Goal: Task Accomplishment & Management: Use online tool/utility

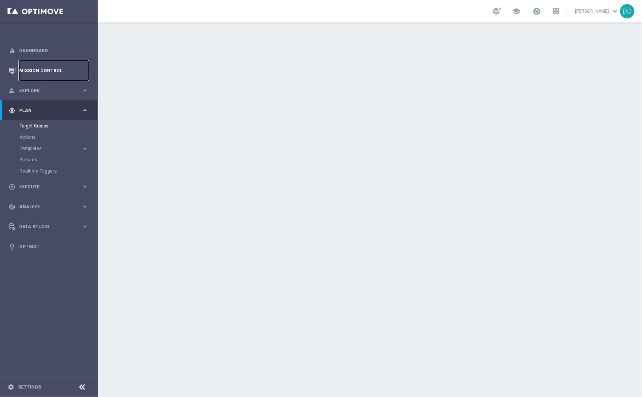
click at [51, 71] on link "Mission Control" at bounding box center [53, 71] width 69 height 20
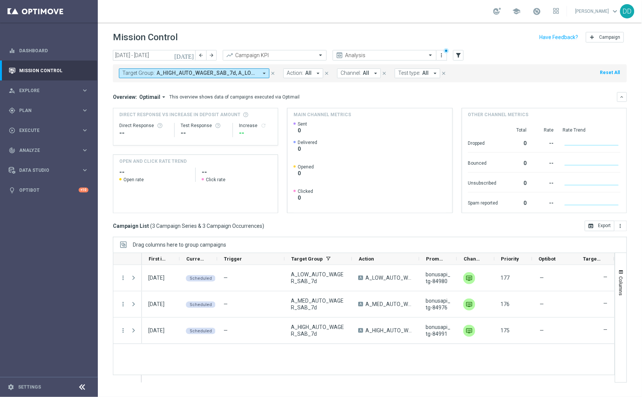
click at [165, 72] on span "A_HIGH_AUTO_WAGER_SAB_7d, A_LOW_AUTO_WAGER_SAB_7d, A_MED_AUTO_WAGER_SAB_7d, bon…" at bounding box center [206, 73] width 101 height 6
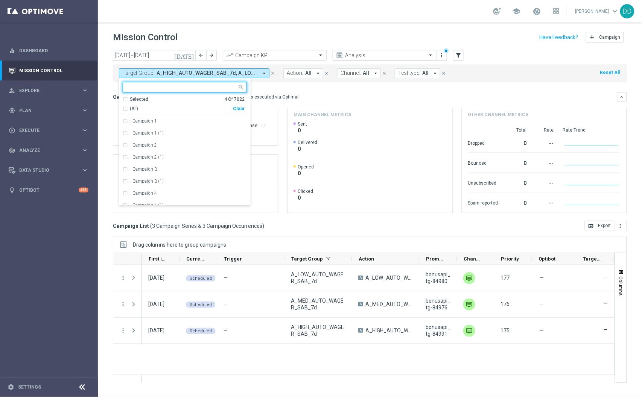
click at [422, 54] on div at bounding box center [384, 55] width 103 height 6
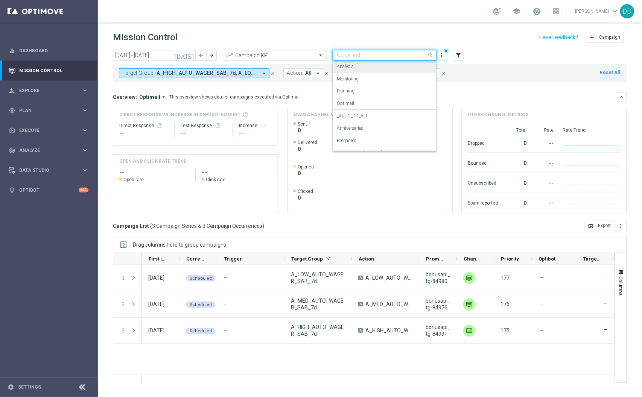
click at [375, 68] on div "Analysis" at bounding box center [385, 67] width 96 height 12
click at [188, 73] on span "A_HIGH_AUTO_WAGER_SAB_7d, A_LOW_AUTO_WAGER_SAB_7d, A_MED_AUTO_WAGER_SAB_7d, bon…" at bounding box center [206, 73] width 101 height 6
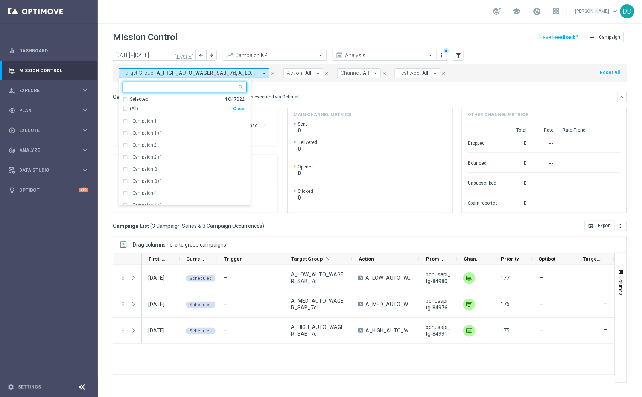
click at [273, 73] on icon "close" at bounding box center [272, 73] width 5 height 5
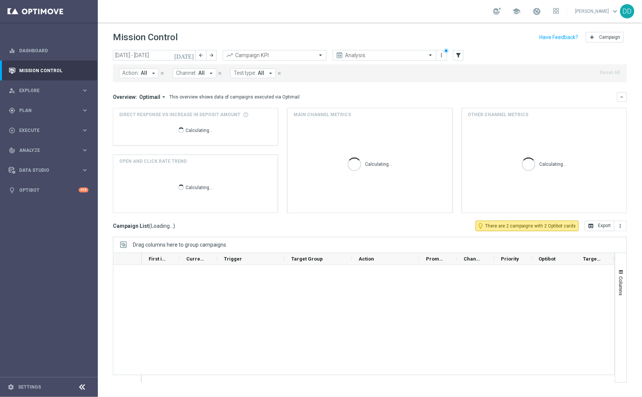
click at [213, 73] on button "Channel: All arrow_drop_down" at bounding box center [195, 73] width 44 height 10
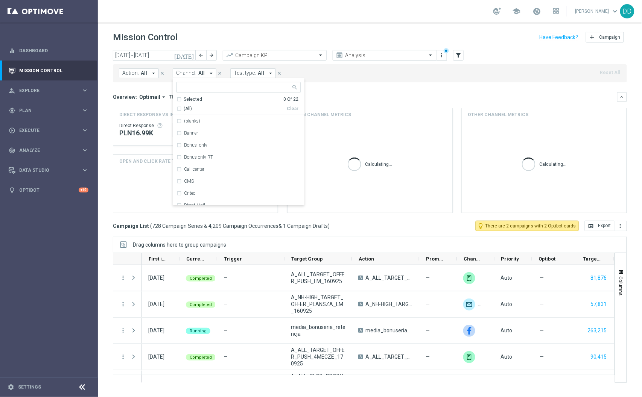
click at [148, 71] on button "Action: All arrow_drop_down" at bounding box center [139, 73] width 40 height 10
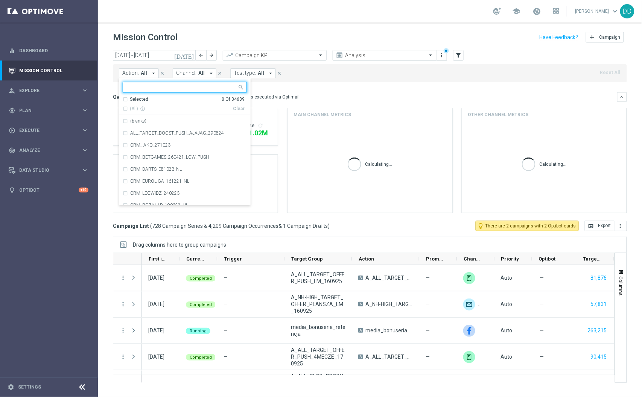
click at [153, 87] on input "text" at bounding box center [182, 87] width 110 height 6
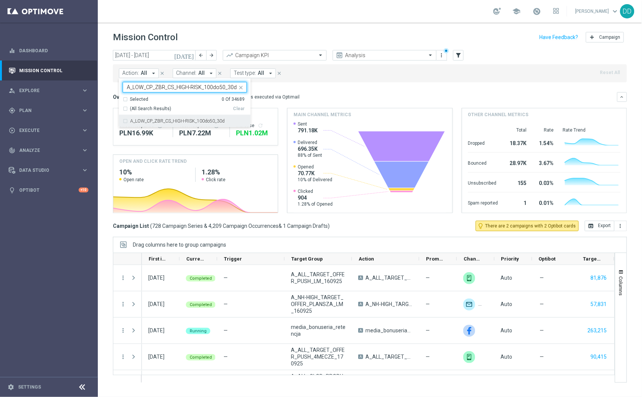
click at [124, 121] on div "A_LOW_CP_ZBR_CS_HIGH-RISK_100do50_30d" at bounding box center [185, 121] width 124 height 12
type input "A_LOW_CP_ZBR_CS_HIGH-RISK_100do50_30d"
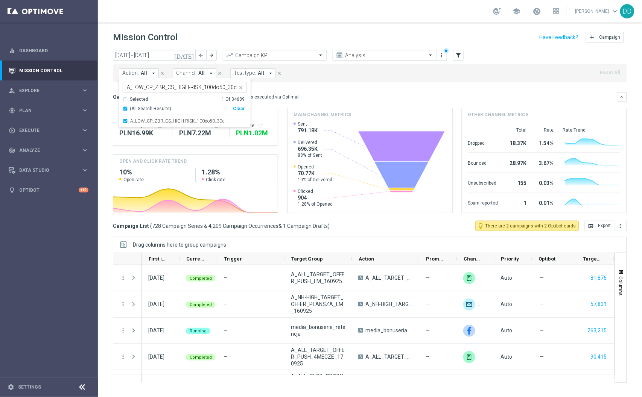
click at [358, 70] on div "Action: All arrow_drop_down A_LOW_CP_ZBR_CS_HIGH-RISK_100do50_30d A_LOW_CP_ZBR_…" at bounding box center [370, 73] width 514 height 18
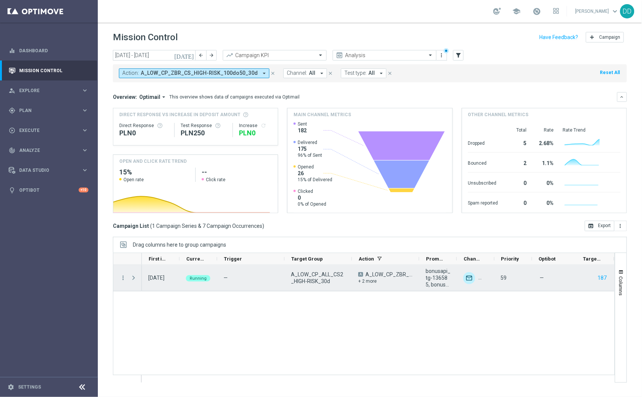
click at [135, 280] on span at bounding box center [133, 278] width 7 height 6
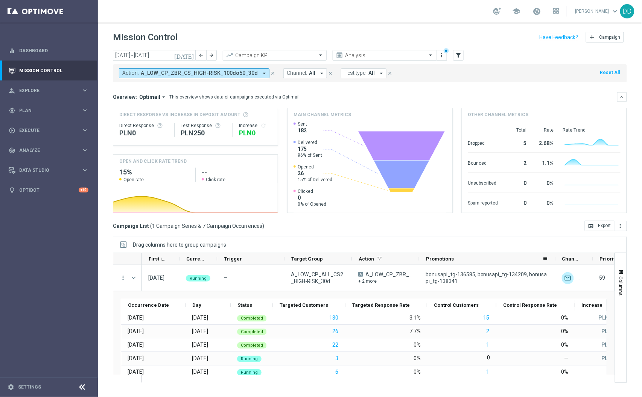
drag, startPoint x: 456, startPoint y: 258, endPoint x: 554, endPoint y: 258, distance: 98.5
click at [554, 258] on div at bounding box center [555, 259] width 3 height 12
click at [417, 260] on div "Action" at bounding box center [385, 259] width 67 height 12
drag, startPoint x: 419, startPoint y: 260, endPoint x: 495, endPoint y: 264, distance: 76.8
click at [495, 264] on div at bounding box center [495, 259] width 3 height 12
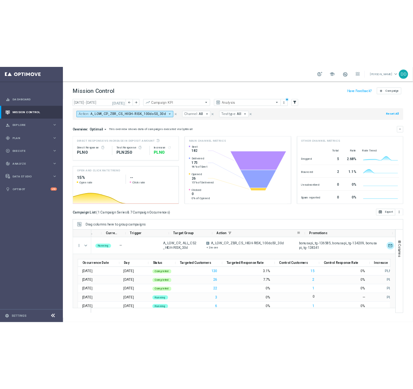
scroll to position [0, 44]
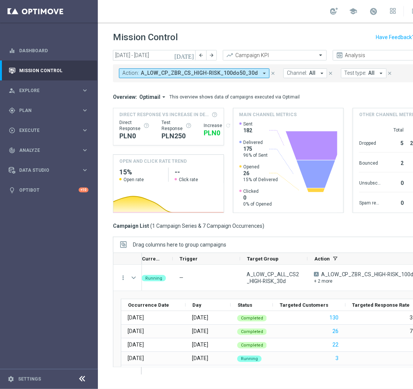
click at [187, 73] on span "A_LOW_CP_ZBR_CS_HIGH-RISK_100do50_30d" at bounding box center [199, 73] width 117 height 6
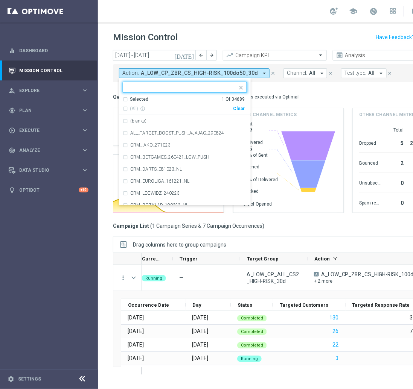
click at [171, 85] on input "text" at bounding box center [182, 87] width 110 height 6
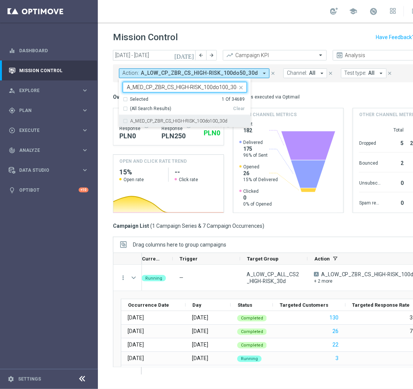
click at [127, 119] on div "A_MED_CP_ZBR_CS_HIGH-RISK_100do100_30d" at bounding box center [185, 121] width 124 height 12
type input "A_MED_CP_ZBR_CS_HIGH-RISK_100do100_30d"
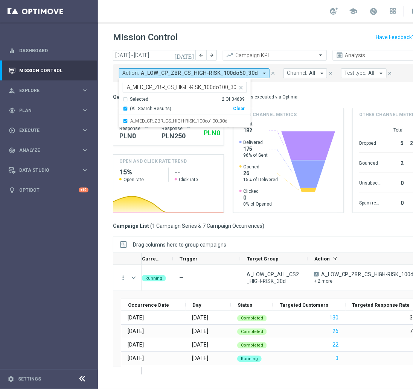
click at [282, 92] on div "Overview: Optimail arrow_drop_down This overview shows data of campaigns execut…" at bounding box center [288, 97] width 351 height 10
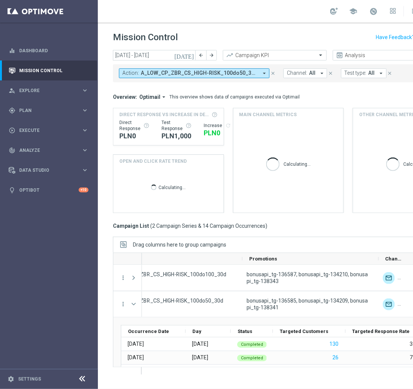
scroll to position [0, 253]
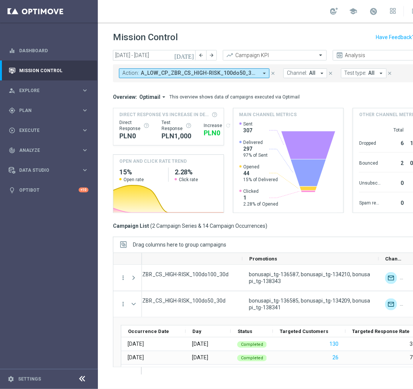
click at [177, 74] on span "A_LOW_CP_ZBR_CS_HIGH-RISK_100do50_30d, A_MED_CP_ZBR_CS_HIGH-RISK_100do100_30d" at bounding box center [199, 73] width 117 height 6
